Goal: Book appointment/travel/reservation

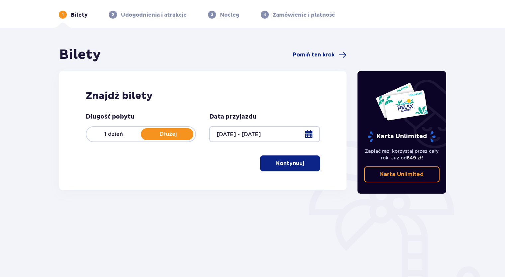
scroll to position [61, 0]
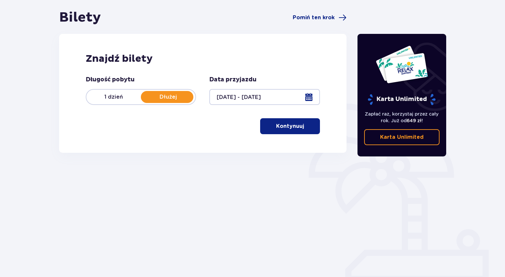
click at [286, 124] on p "Kontynuuj" at bounding box center [290, 125] width 28 height 7
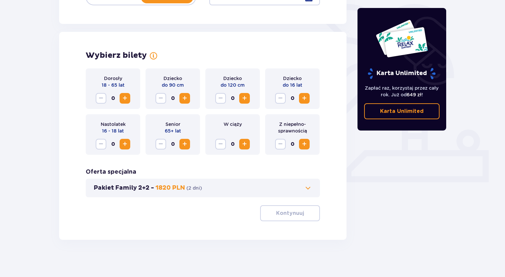
scroll to position [163, 0]
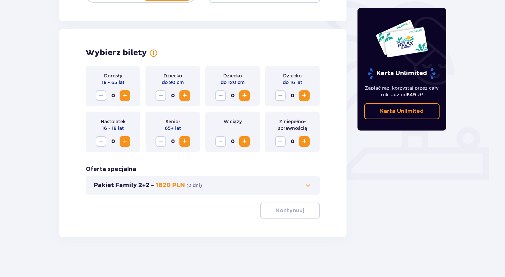
click at [127, 94] on span "Zwiększ" at bounding box center [125, 96] width 8 height 8
click at [247, 94] on span "Zwiększ" at bounding box center [244, 96] width 8 height 8
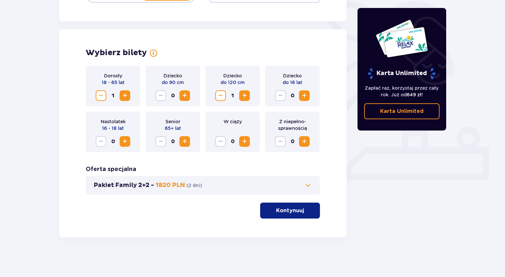
click at [311, 183] on span at bounding box center [308, 185] width 8 height 8
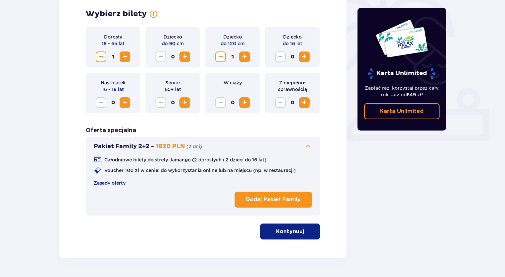
scroll to position [218, 0]
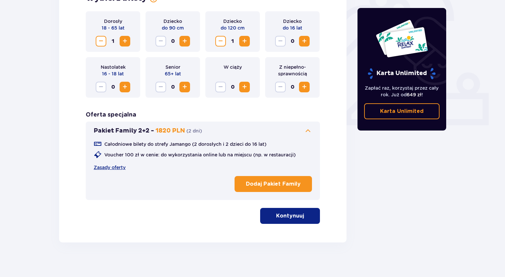
click at [294, 218] on p "Kontynuuj" at bounding box center [290, 215] width 28 height 7
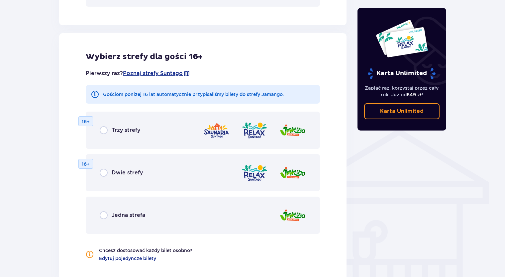
scroll to position [428, 0]
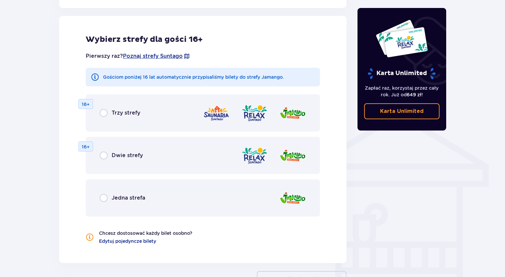
click at [129, 156] on span "Dwie strefy" at bounding box center [127, 155] width 31 height 7
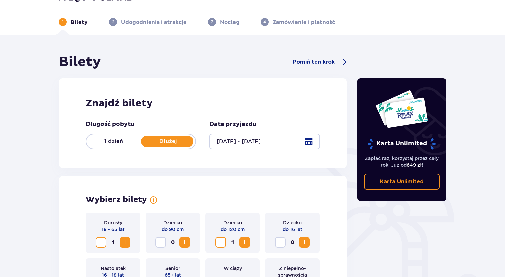
scroll to position [0, 0]
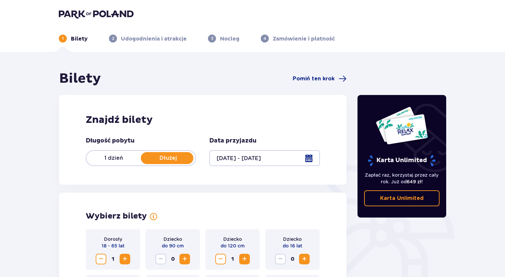
click at [118, 13] on img at bounding box center [96, 13] width 75 height 9
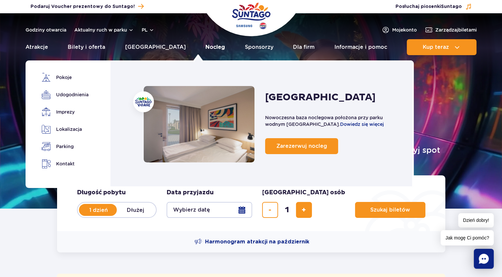
click at [205, 48] on link "Nocleg" at bounding box center [215, 47] width 20 height 16
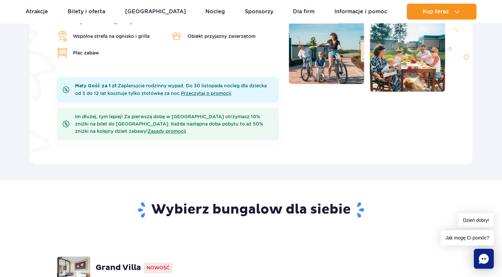
click at [240, 145] on div "Zaledwie 5 minut jazdy od Suntago, największego w Europie parku wodnego, czeka …" at bounding box center [251, 28] width 443 height 271
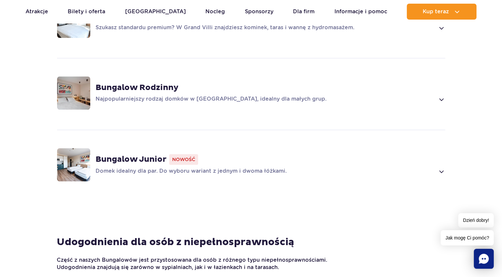
scroll to position [597, 0]
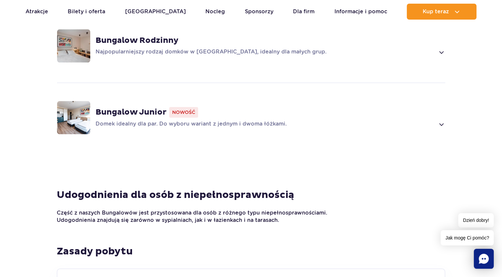
click at [334, 120] on p "Domek idealny dla par. Do wyboru wariant z jednym i dwoma łóżkami." at bounding box center [266, 124] width 340 height 8
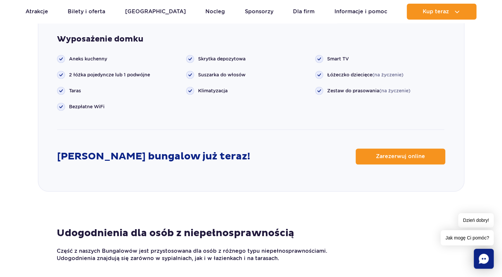
scroll to position [921, 0]
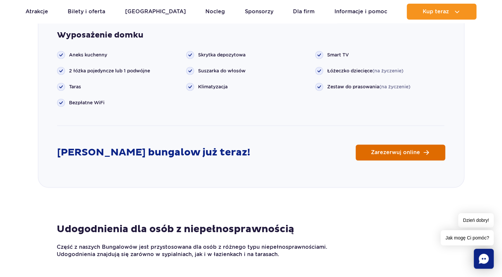
click at [421, 144] on link "Zarezerwuj online" at bounding box center [401, 152] width 90 height 16
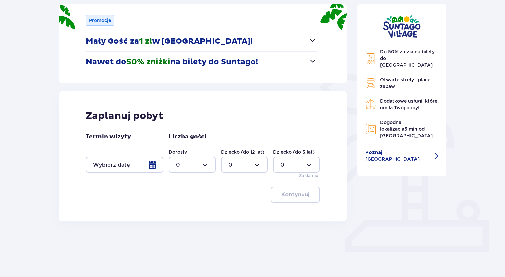
scroll to position [92, 0]
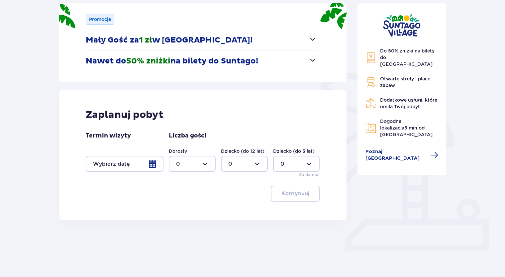
click at [196, 166] on div at bounding box center [192, 164] width 47 height 16
click at [193, 195] on div "1" at bounding box center [192, 197] width 32 height 7
type input "1"
click at [247, 159] on div at bounding box center [244, 164] width 47 height 16
click at [237, 197] on div "1" at bounding box center [244, 197] width 32 height 7
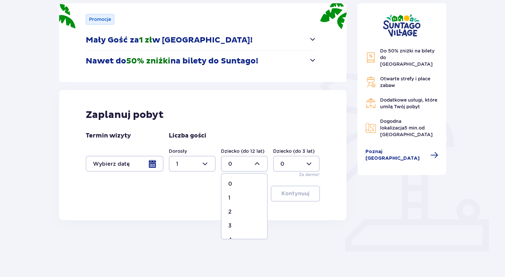
type input "1"
click at [156, 163] on div at bounding box center [125, 164] width 78 height 16
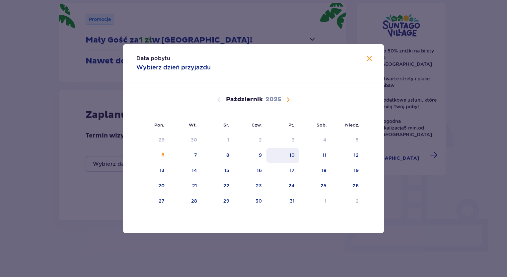
click at [291, 157] on div "10" at bounding box center [291, 155] width 5 height 7
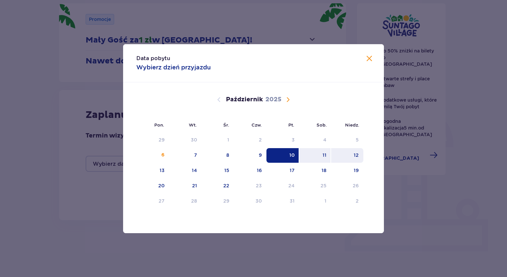
click at [355, 156] on div "12" at bounding box center [356, 155] width 5 height 7
type input "10.10.25 - 12.10.25"
type input "0"
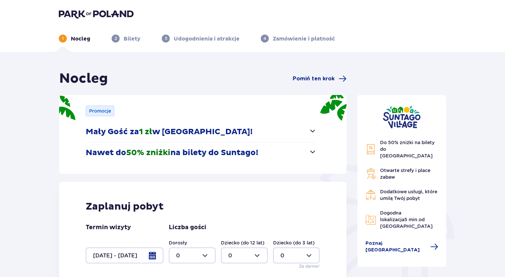
scroll to position [92, 0]
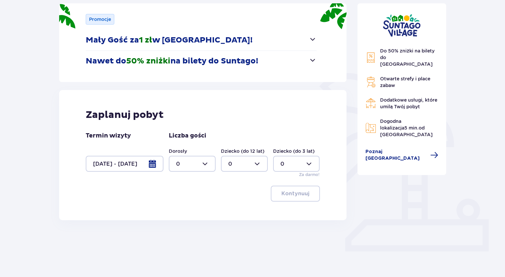
click at [308, 42] on span "button" at bounding box center [312, 39] width 8 height 8
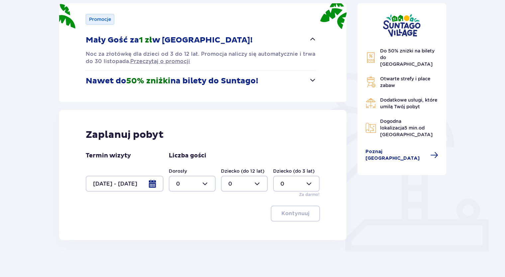
click at [173, 85] on p "Nawet do 50% zniżki na bilety do Suntago!" at bounding box center [172, 81] width 172 height 10
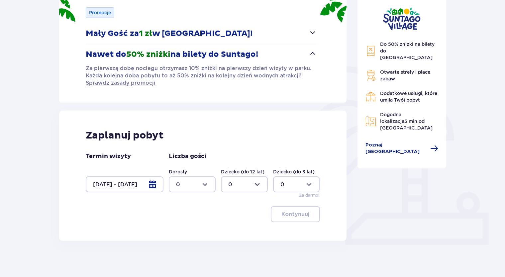
scroll to position [102, 0]
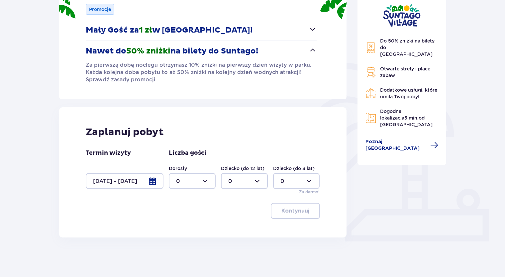
click at [200, 182] on div at bounding box center [192, 181] width 47 height 16
click at [181, 215] on div "1" at bounding box center [192, 214] width 32 height 7
type input "1"
click at [237, 178] on div at bounding box center [244, 181] width 47 height 16
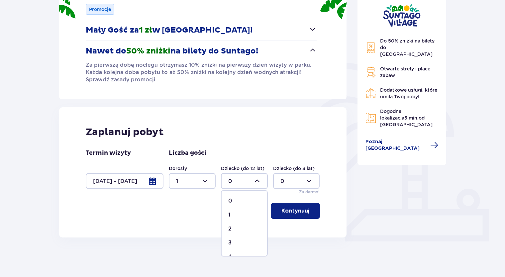
click at [235, 210] on span "1" at bounding box center [243, 215] width 45 height 14
type input "1"
click at [305, 212] on button "Kontynuuj" at bounding box center [295, 211] width 49 height 16
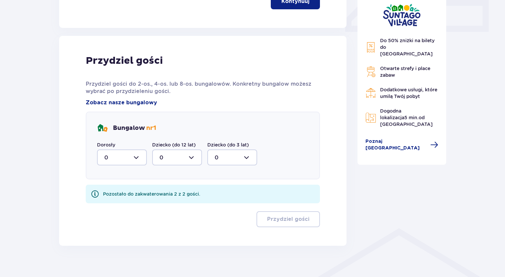
scroll to position [319, 0]
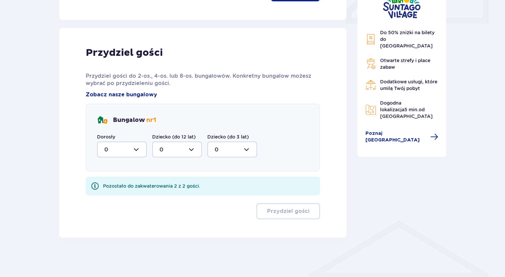
click at [126, 151] on div at bounding box center [122, 149] width 50 height 16
click at [123, 183] on div "1" at bounding box center [121, 183] width 35 height 7
type input "1"
click at [173, 149] on div at bounding box center [177, 149] width 50 height 16
click at [173, 181] on div "1" at bounding box center [176, 183] width 35 height 7
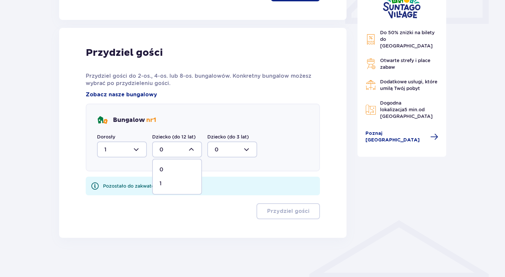
type input "1"
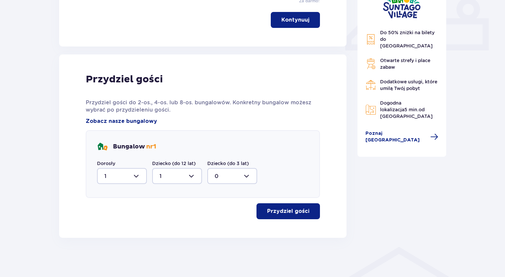
click at [289, 212] on p "Przydziel gości" at bounding box center [288, 210] width 42 height 7
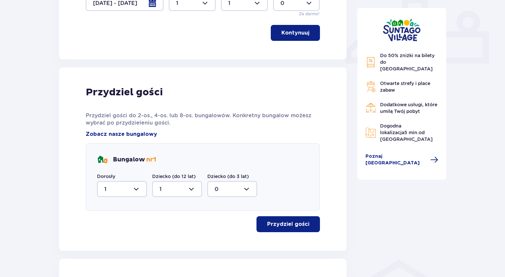
scroll to position [264, 0]
